Goal: Transaction & Acquisition: Book appointment/travel/reservation

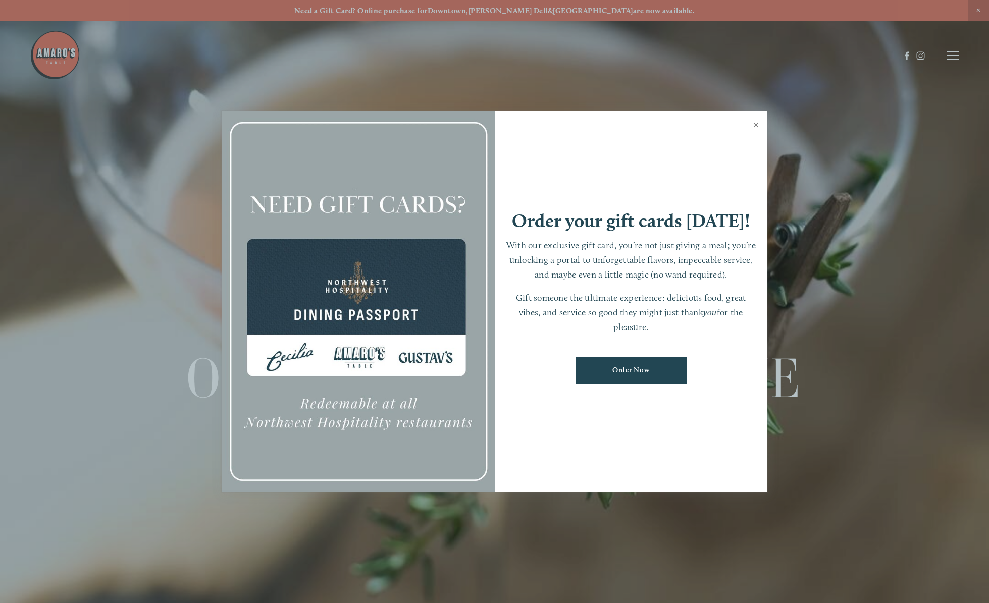
click at [752, 127] on link "Close" at bounding box center [756, 126] width 20 height 28
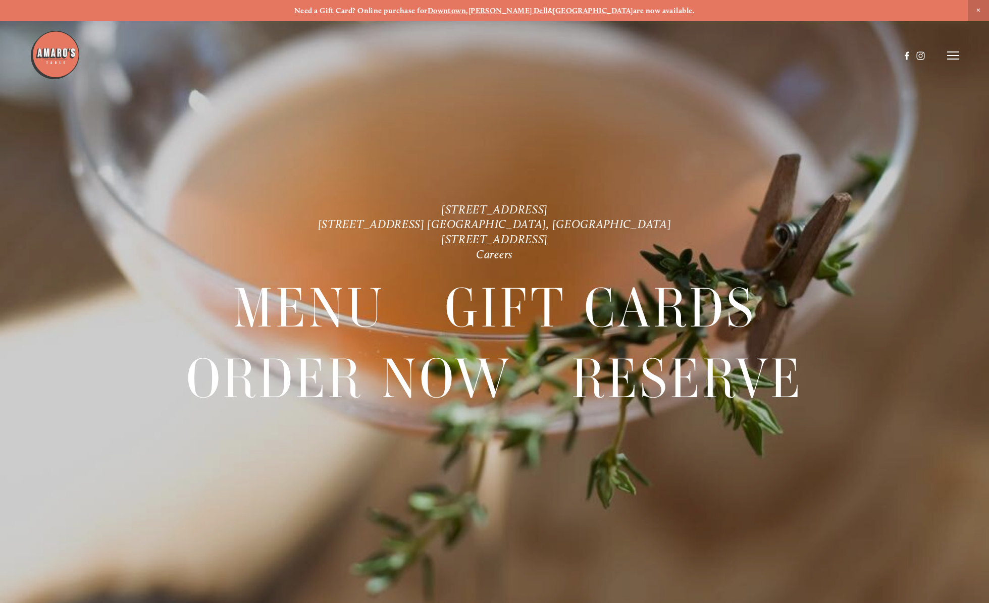
click at [953, 57] on icon at bounding box center [953, 55] width 12 height 9
click at [877, 59] on span "Reserve" at bounding box center [878, 55] width 27 height 10
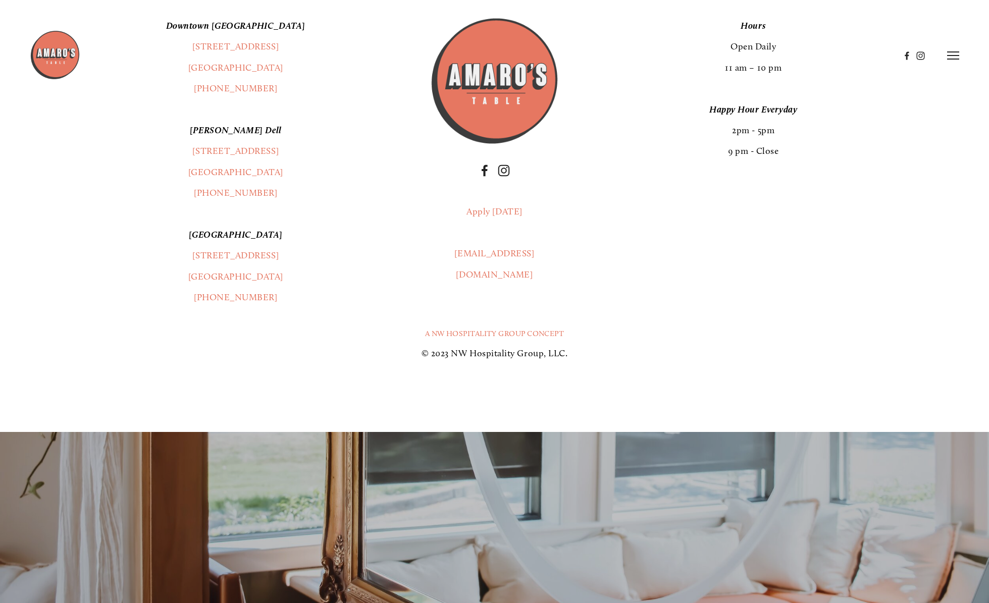
scroll to position [1175, 0]
